Goal: Task Accomplishment & Management: Manage account settings

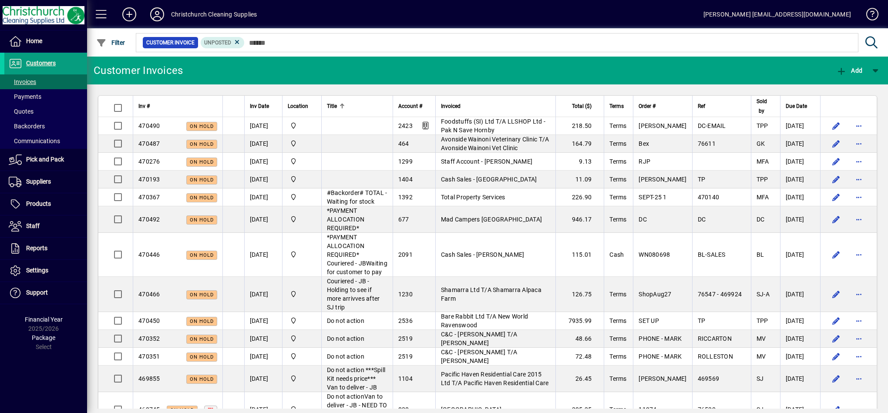
click at [504, 123] on span "Foodstuffs (SI) Ltd T/A LLSHOP Ltd - Pak N Save Hornby" at bounding box center [493, 126] width 104 height 16
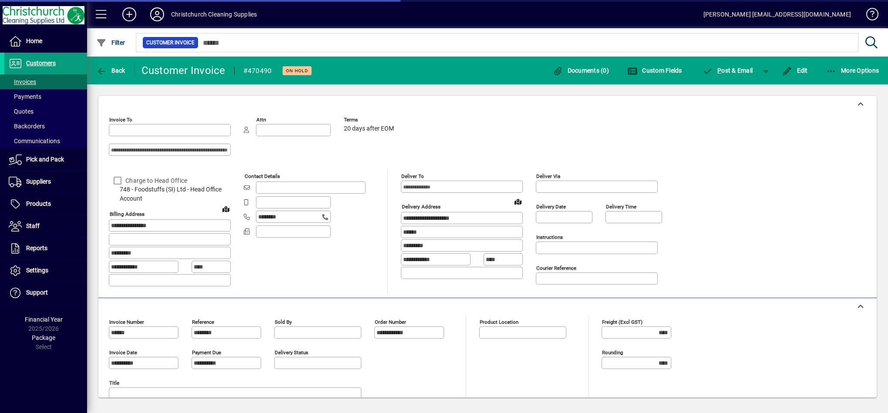
type input "**********"
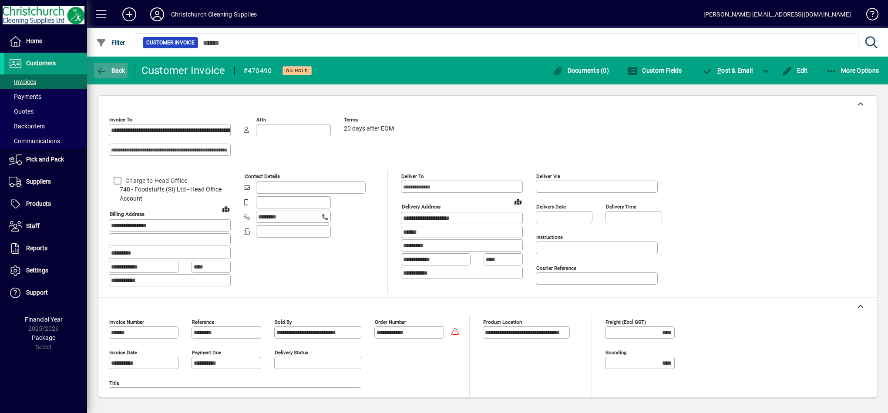
click at [109, 65] on span "button" at bounding box center [111, 70] width 34 height 21
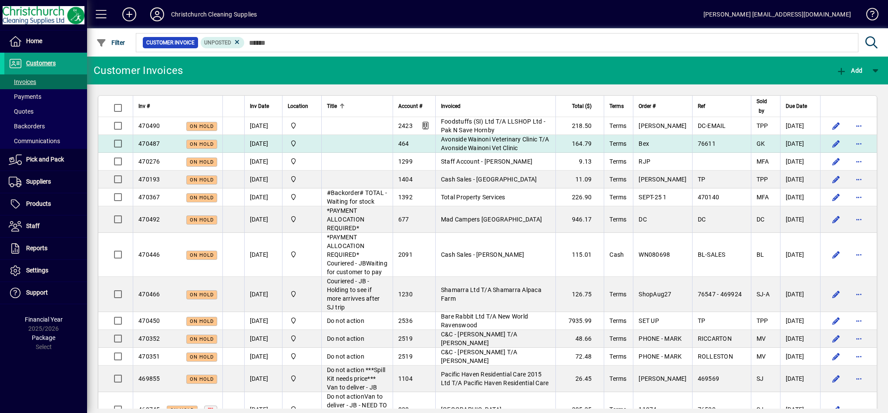
click at [479, 140] on span "Avonside Wainoni Veterinary Clinic T/A Avonside Wainoni Vet Clinic" at bounding box center [495, 144] width 108 height 16
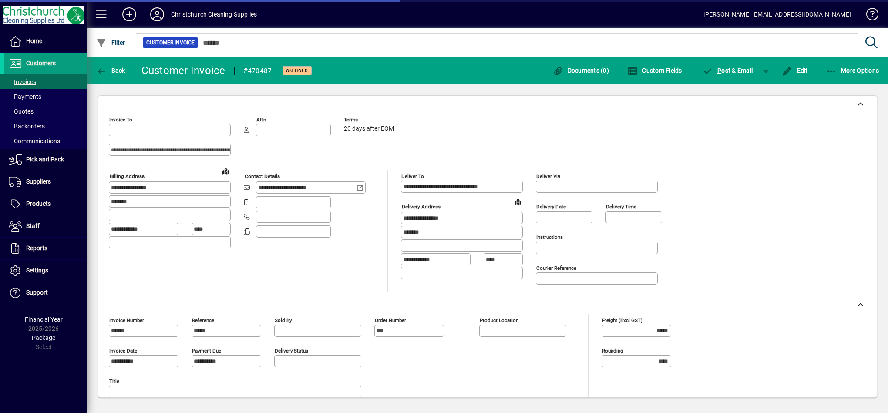
type input "**********"
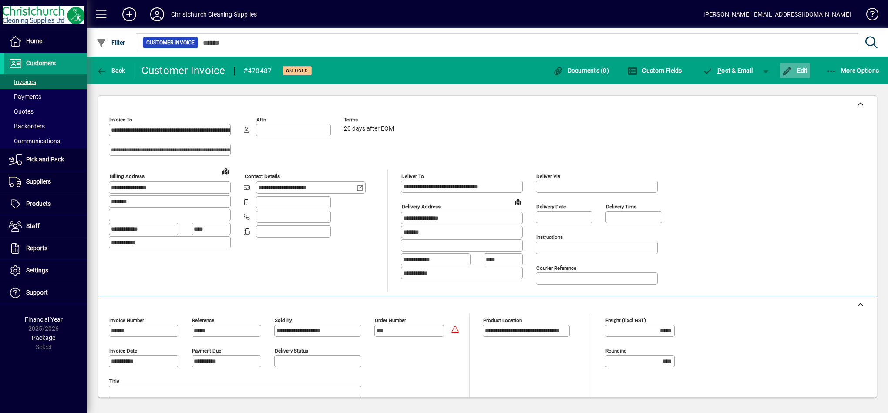
click at [785, 72] on icon "button" at bounding box center [787, 71] width 11 height 9
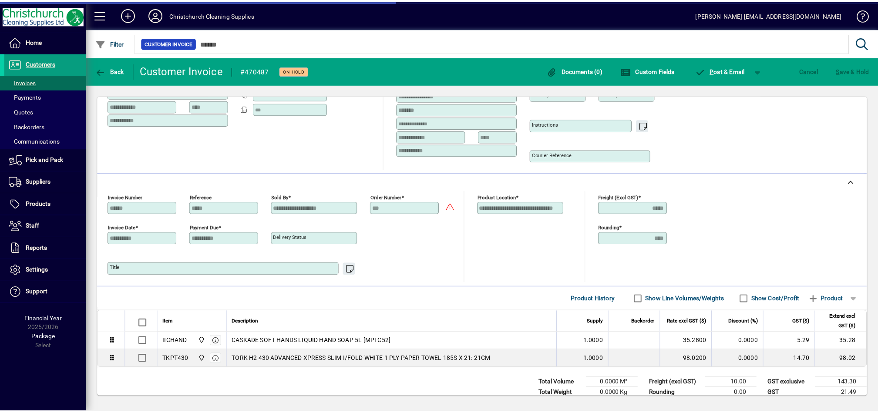
scroll to position [123, 0]
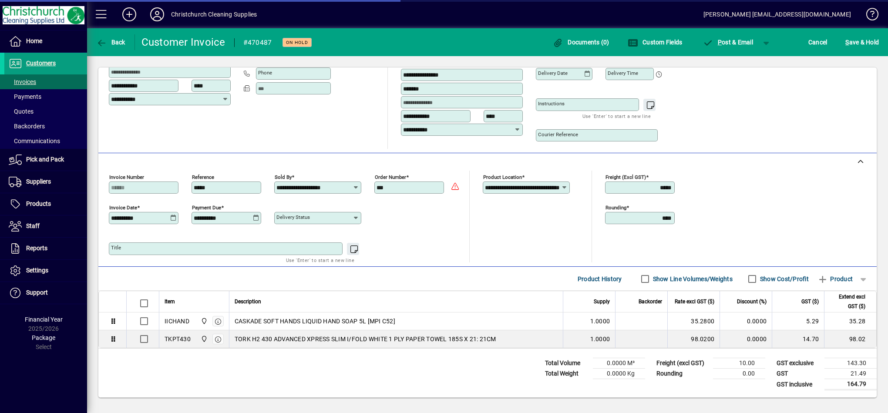
click at [293, 255] on mat-hint "Use 'Enter' to start a new line" at bounding box center [320, 260] width 68 height 10
click at [290, 250] on div "Title" at bounding box center [226, 248] width 234 height 13
click at [289, 247] on textarea "Title" at bounding box center [226, 248] width 231 height 7
click at [349, 246] on icon "button" at bounding box center [354, 249] width 11 height 9
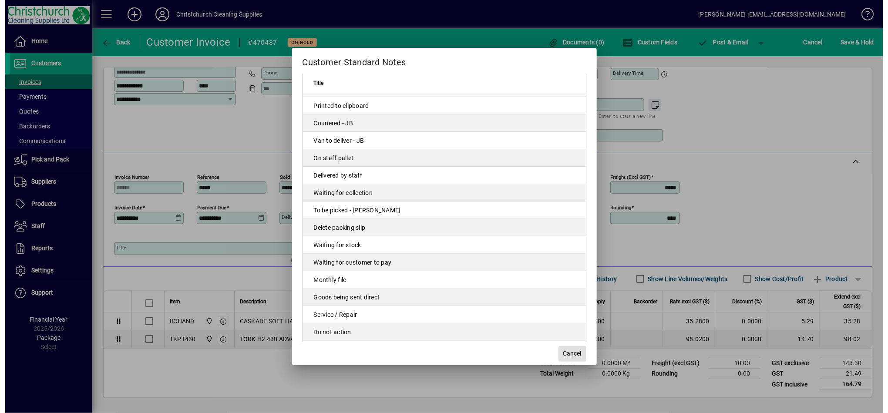
scroll to position [327, 0]
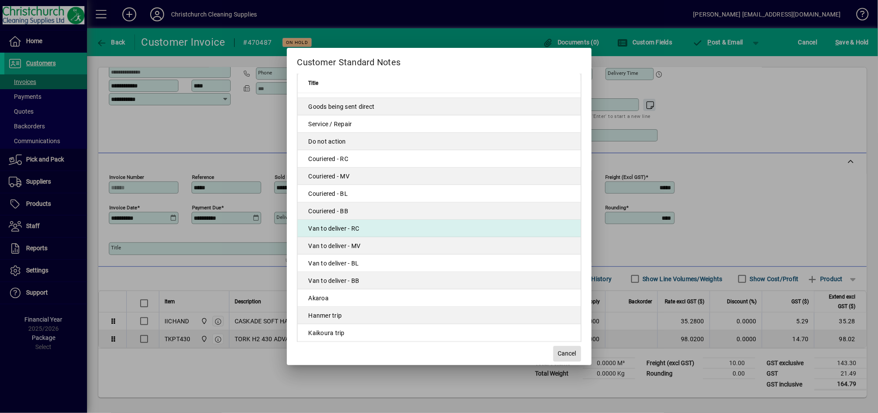
click at [364, 232] on td "Van to deliver - RC" at bounding box center [439, 228] width 283 height 17
type textarea "**********"
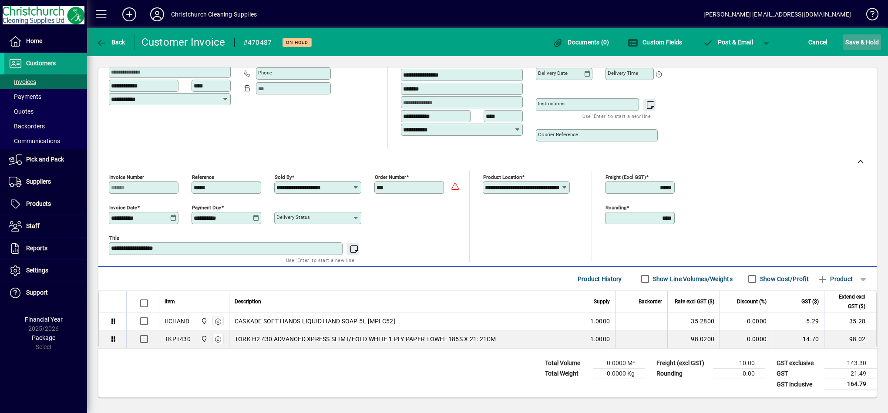
click at [857, 47] on span "S ave & Hold" at bounding box center [862, 42] width 34 height 14
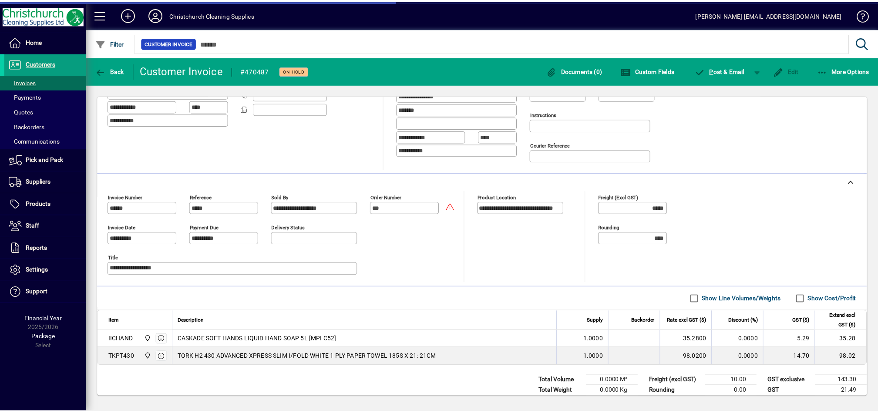
scroll to position [123, 0]
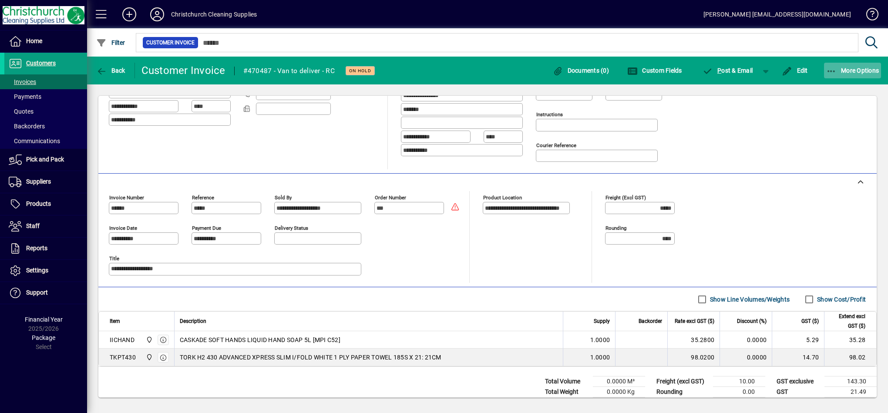
click at [835, 71] on icon "button" at bounding box center [831, 71] width 11 height 9
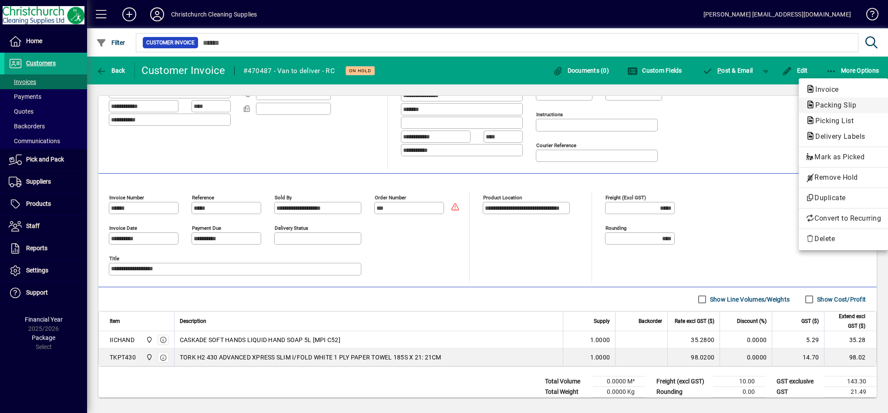
click at [833, 105] on span "Packing Slip" at bounding box center [833, 105] width 55 height 8
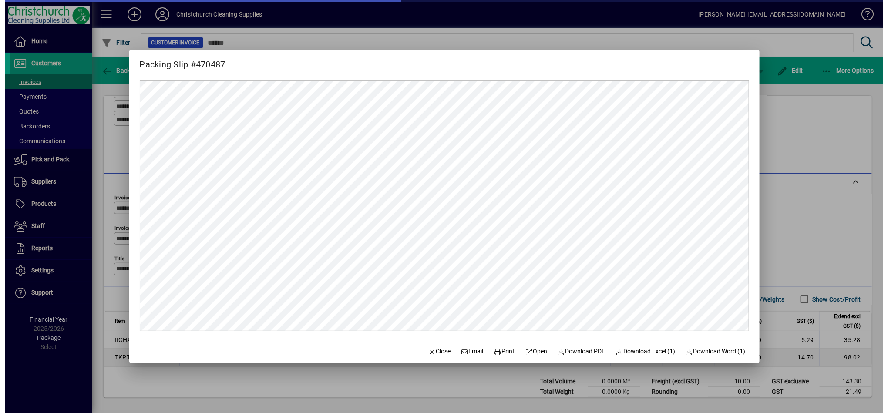
scroll to position [0, 0]
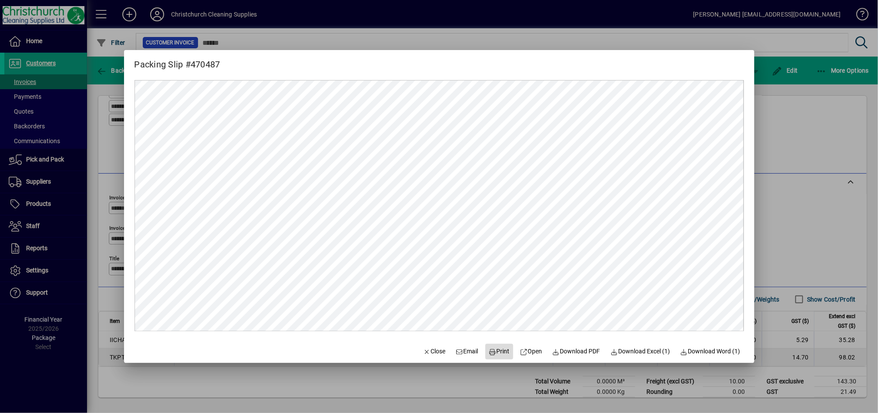
click at [491, 350] on span "Print" at bounding box center [499, 351] width 21 height 9
click at [794, 236] on div at bounding box center [439, 206] width 878 height 413
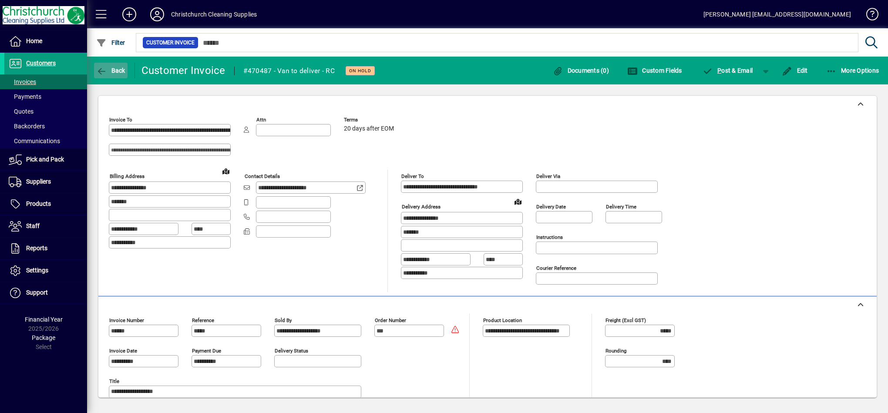
click at [122, 76] on span "button" at bounding box center [111, 70] width 34 height 21
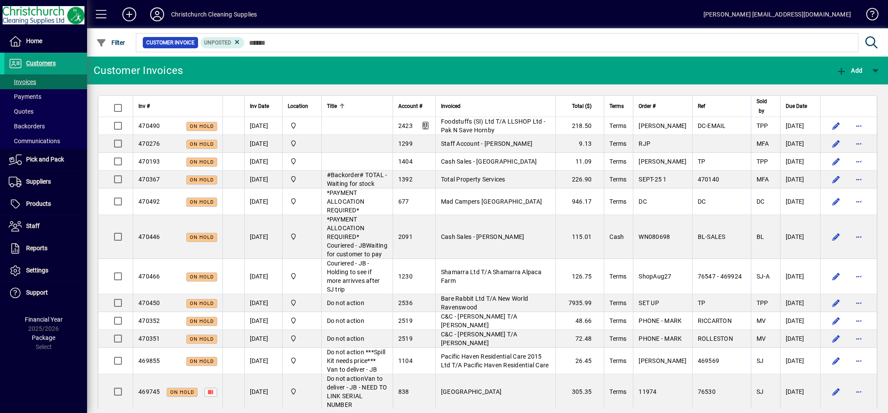
click at [543, 75] on mat-toolbar-row "Customer Invoices Add" at bounding box center [487, 71] width 801 height 28
click at [158, 13] on icon at bounding box center [156, 14] width 17 height 14
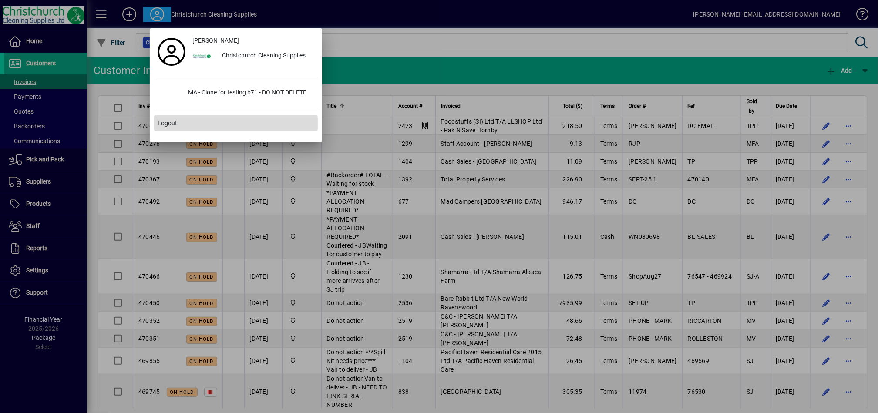
click at [165, 123] on span "Logout" at bounding box center [168, 123] width 20 height 9
